Goal: Check status: Check status

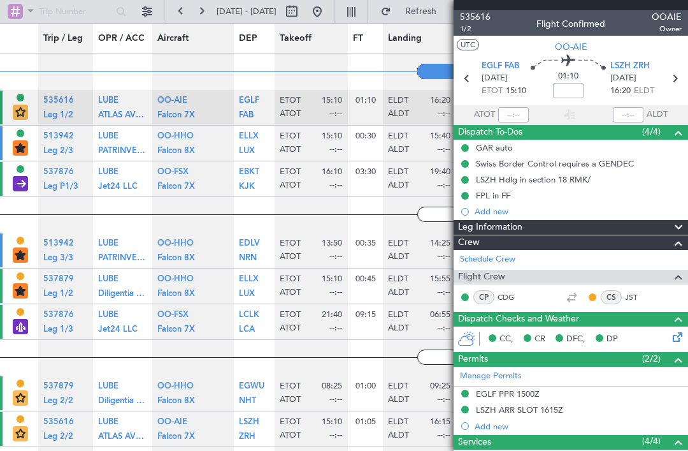
click at [590, 20] on div "Flight Confirmed" at bounding box center [571, 23] width 69 height 13
click at [24, 145] on div "LEG TYPE Pref Charter" at bounding box center [20, 148] width 15 height 17
click at [27, 150] on div "LEG TYPE Pref Charter" at bounding box center [20, 148] width 15 height 17
click at [26, 154] on div "LEG TYPE Pref Charter" at bounding box center [20, 148] width 15 height 17
click at [25, 133] on section "LEG STATUS Good to Go LEG TYPE Pref Charter" at bounding box center [25, 145] width 25 height 32
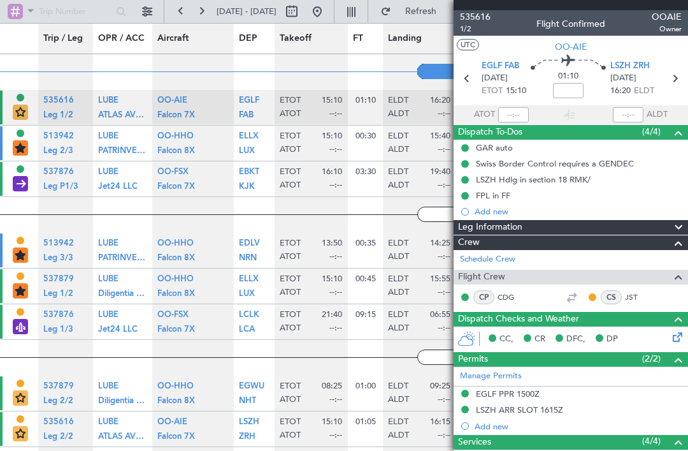
click at [23, 174] on div "LEG STATUS Good to Go" at bounding box center [21, 169] width 8 height 11
click at [22, 187] on div "LEG TYPE Pos Charter" at bounding box center [20, 184] width 15 height 17
click at [22, 186] on div "LEG TYPE Pos Charter" at bounding box center [20, 184] width 15 height 17
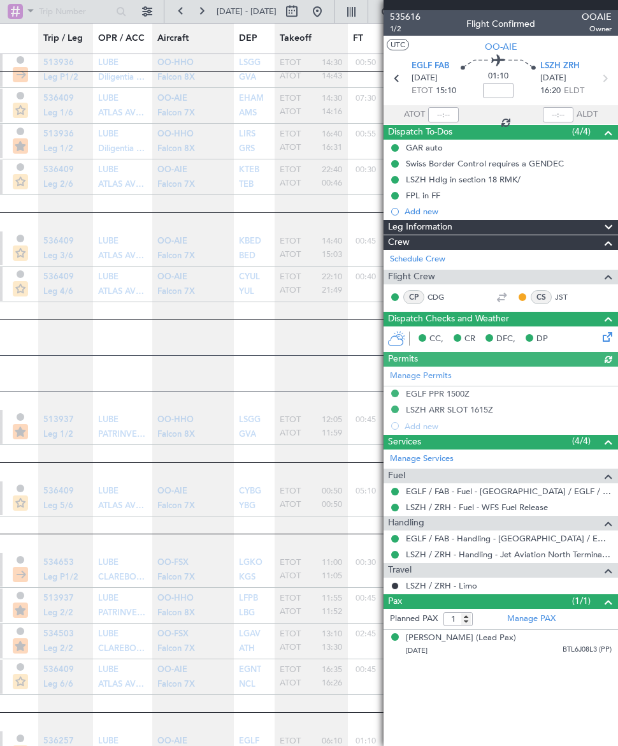
scroll to position [1570, 0]
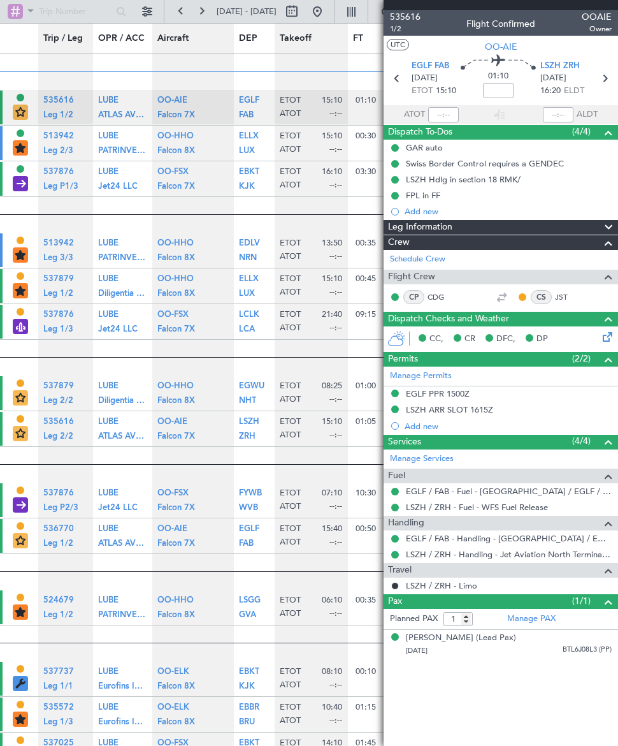
click at [150, 13] on button at bounding box center [147, 11] width 20 height 20
